Goal: Task Accomplishment & Management: Manage account settings

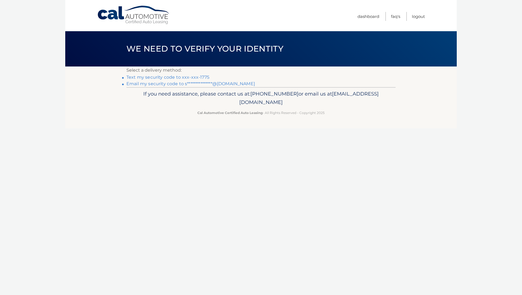
click at [183, 77] on link "Text my security code to xxx-xxx-1775" at bounding box center [167, 77] width 83 height 5
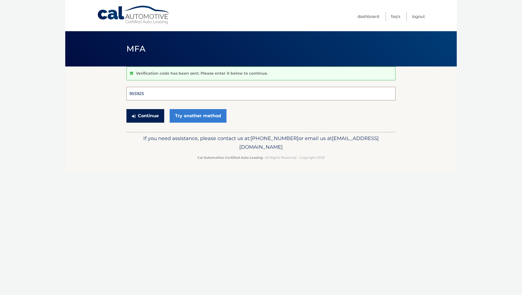
type input "955925"
click at [145, 116] on button "Continue" at bounding box center [145, 116] width 38 height 14
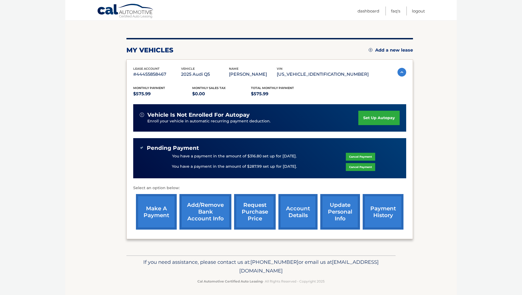
scroll to position [53, 0]
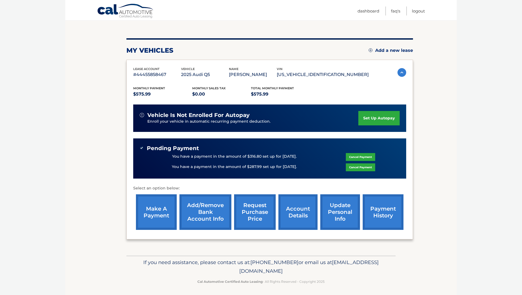
click at [388, 208] on link "payment history" at bounding box center [382, 212] width 41 height 36
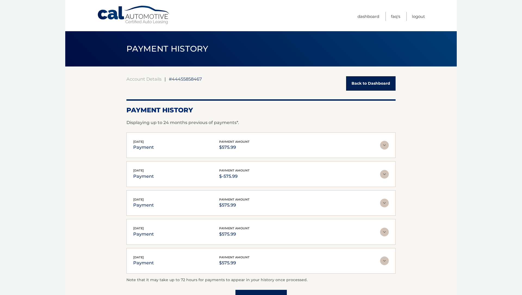
click at [374, 82] on link "Back to Dashboard" at bounding box center [370, 83] width 49 height 14
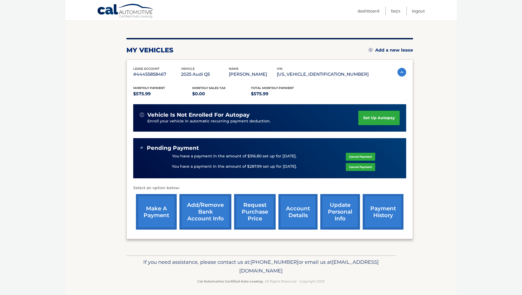
scroll to position [53, 0]
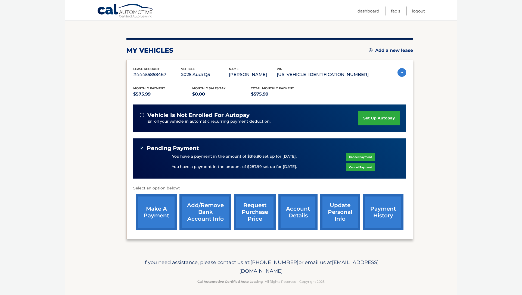
click at [160, 206] on link "make a payment" at bounding box center [156, 212] width 41 height 36
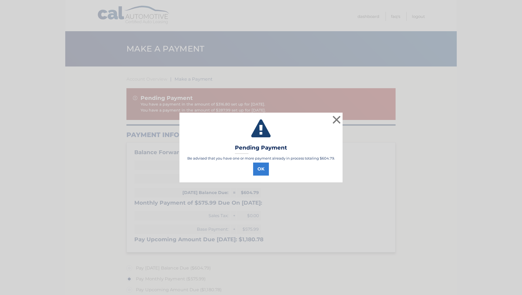
select select "MjMzNjg3OGQtYTExNS00NTlhLTkyOTEtMTFjZjMxNDI4ZmFj"
click at [265, 169] on button "OK" at bounding box center [261, 169] width 16 height 13
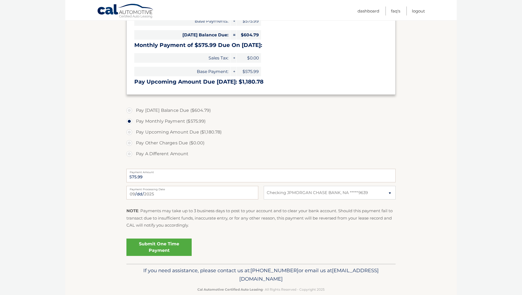
scroll to position [165, 0]
